Goal: Use online tool/utility

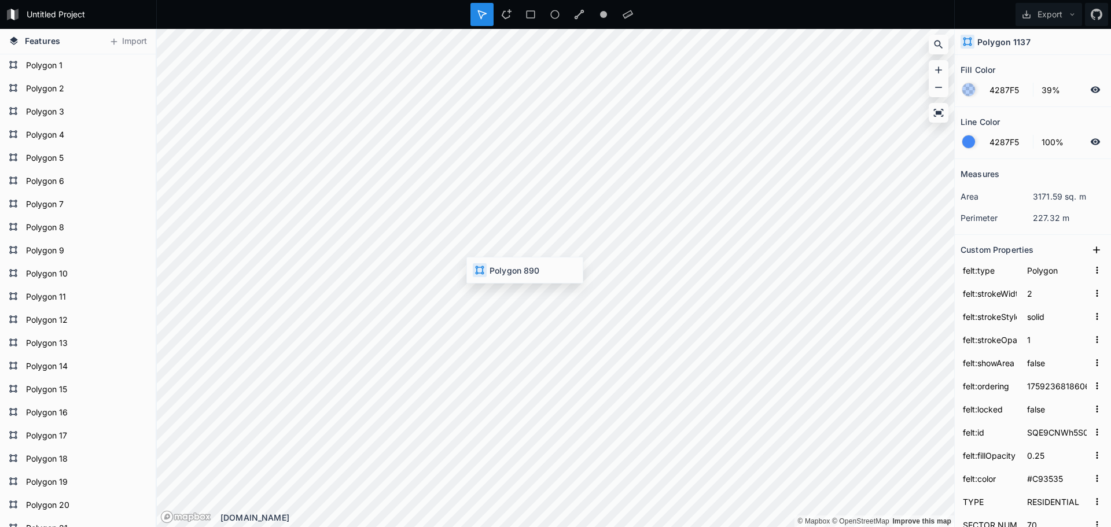
type input "1759229679014762"
type input "TBfLn9A2BT2SpwftMbLfGQA"
click at [501, 24] on div at bounding box center [506, 14] width 23 height 23
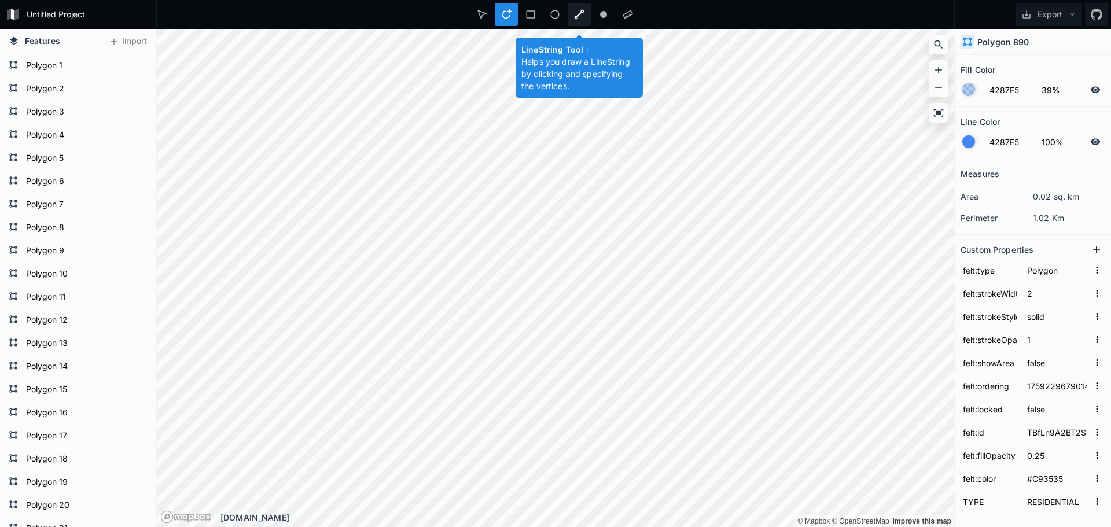
click at [569, 9] on div at bounding box center [579, 14] width 23 height 23
click at [587, 8] on div at bounding box center [579, 14] width 23 height 23
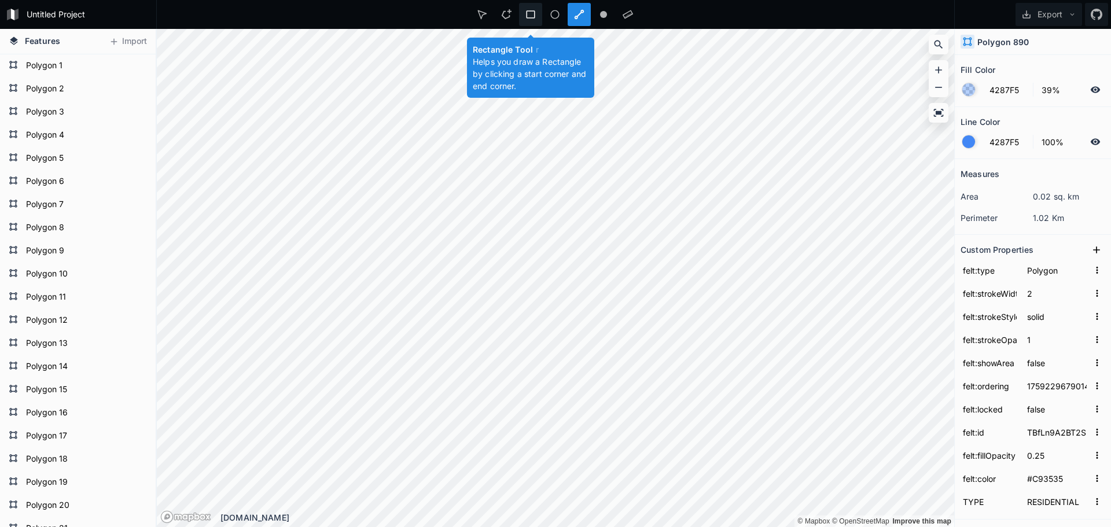
click at [537, 7] on div at bounding box center [530, 14] width 23 height 23
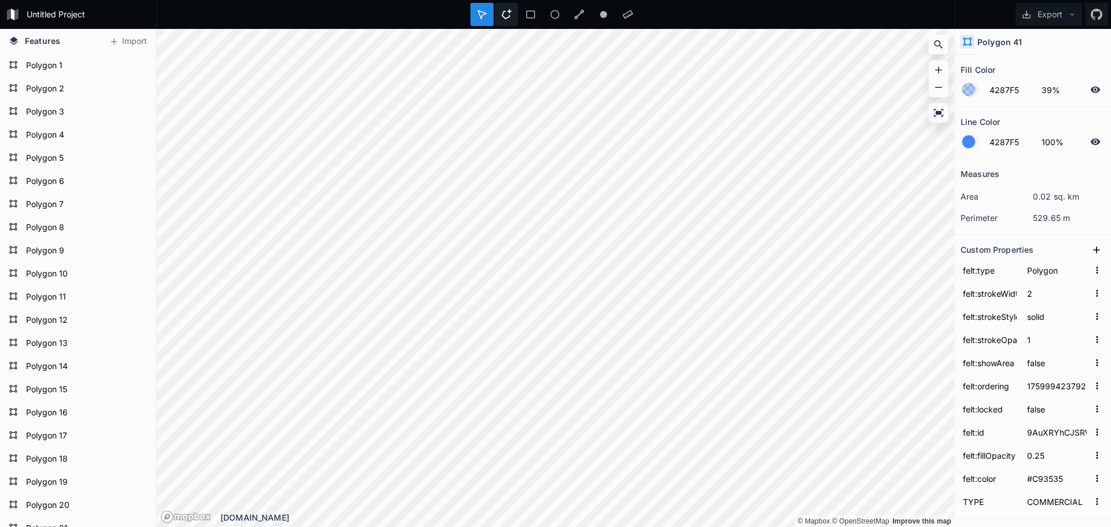
click at [509, 13] on icon at bounding box center [506, 14] width 10 height 10
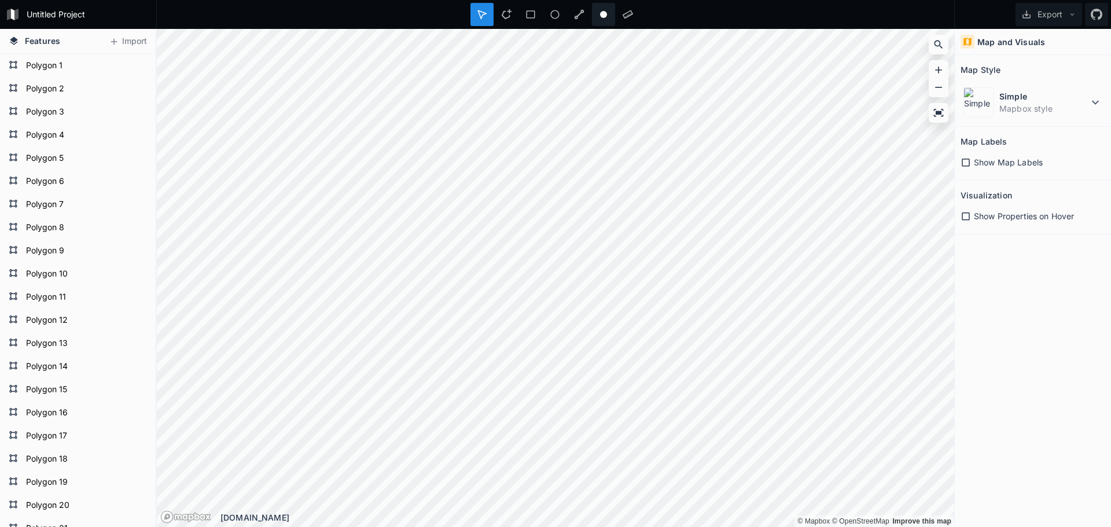
click at [615, 20] on div at bounding box center [603, 14] width 23 height 23
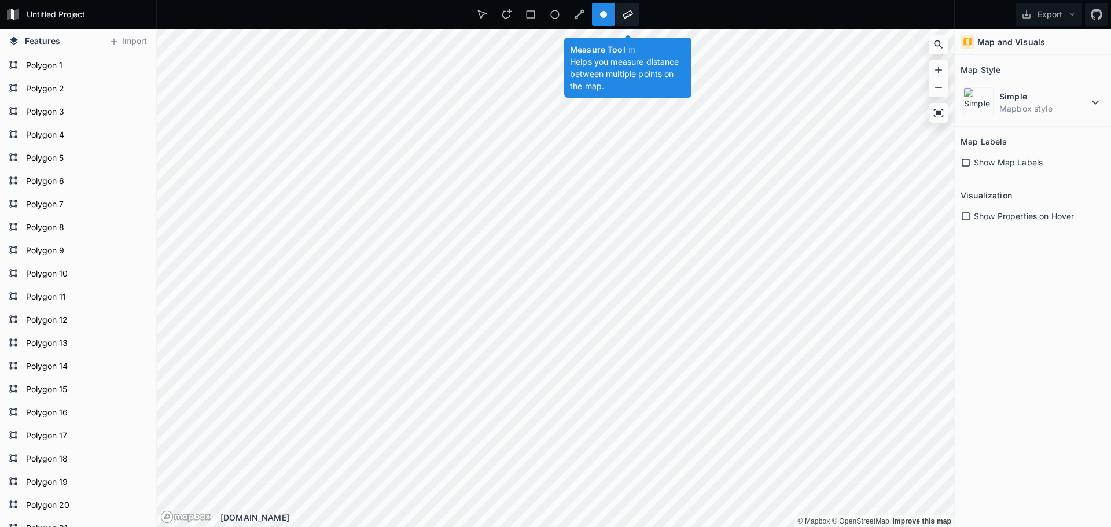
click at [625, 14] on icon at bounding box center [628, 14] width 10 height 9
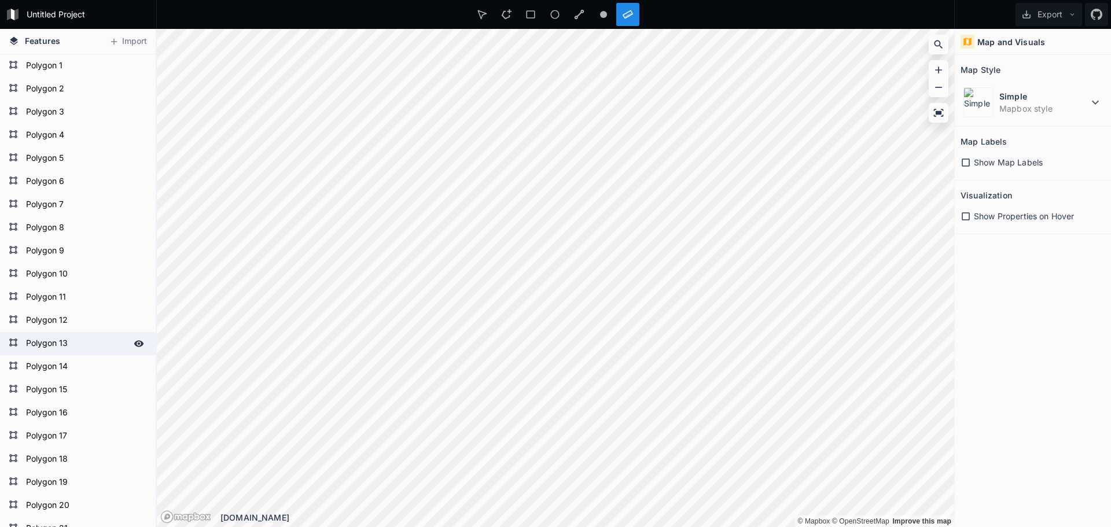
click at [2, 333] on div "Polygon 13" at bounding box center [78, 343] width 156 height 23
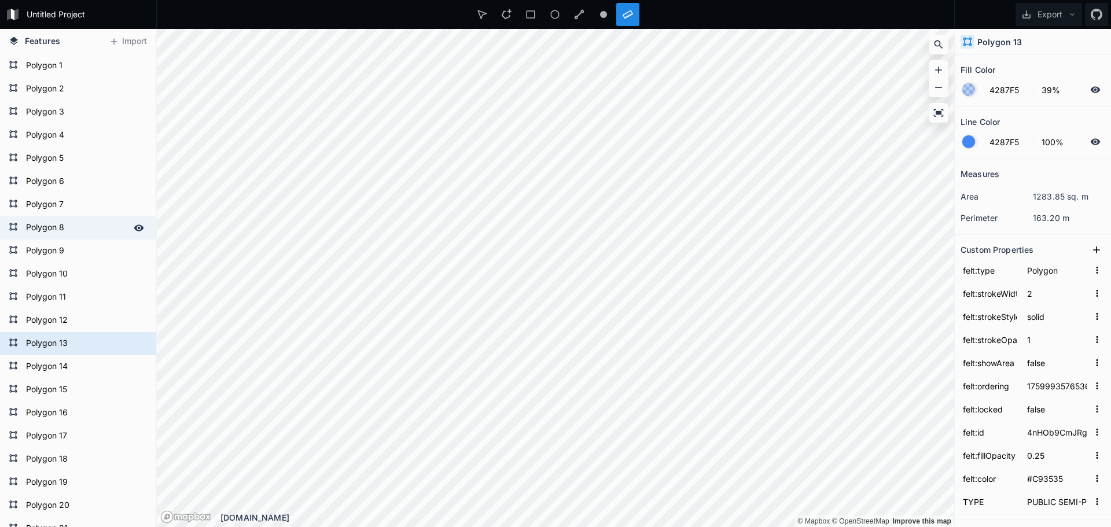
click at [0, 233] on div "Polygon 8" at bounding box center [78, 228] width 156 height 23
type input "1759992961012680"
type input "9C8inK9An9BTY6A5w2DEgQ6WC"
type input "RESIDENTIAL"
click at [0, 233] on div "Polygon 8" at bounding box center [78, 228] width 156 height 23
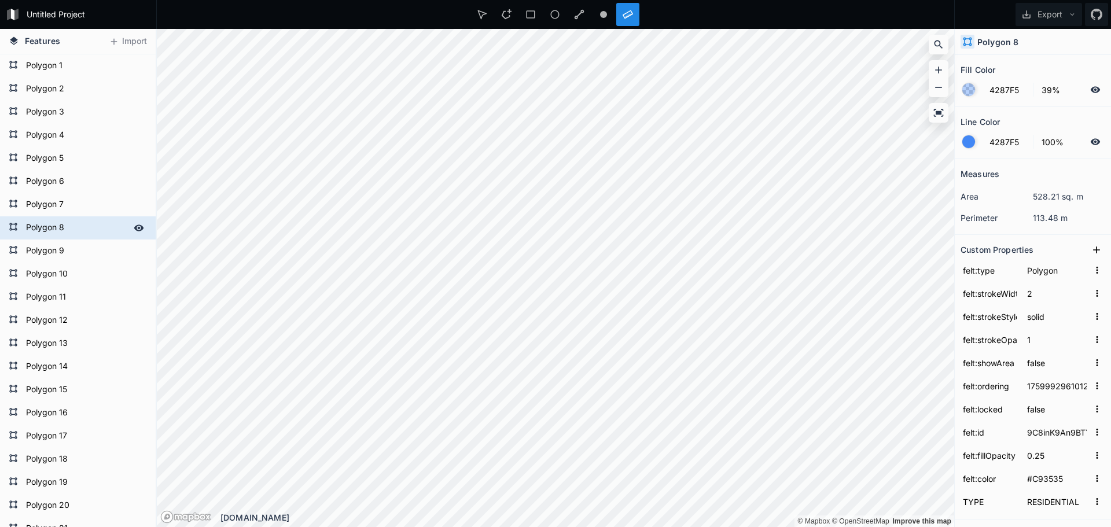
click at [0, 233] on div "Polygon 8" at bounding box center [78, 228] width 156 height 23
click at [52, 221] on form "Polygon 8" at bounding box center [77, 227] width 108 height 17
click at [137, 222] on div at bounding box center [139, 228] width 16 height 16
click at [134, 224] on icon at bounding box center [139, 228] width 10 height 10
